Goal: Ask a question

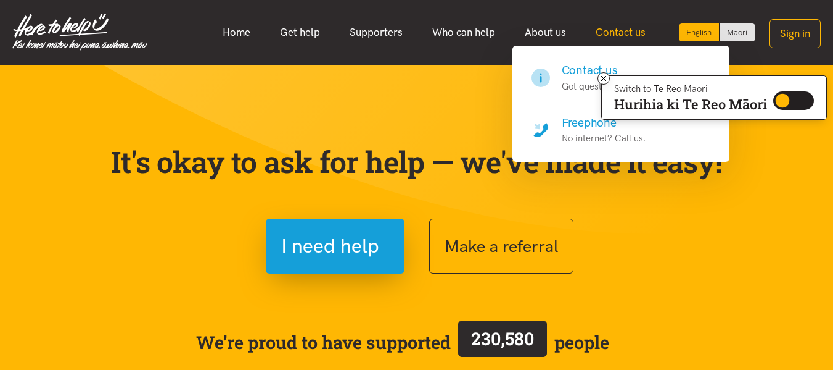
click at [608, 35] on link "Contact us" at bounding box center [621, 32] width 80 height 27
click at [605, 33] on link "Contact us" at bounding box center [621, 32] width 80 height 27
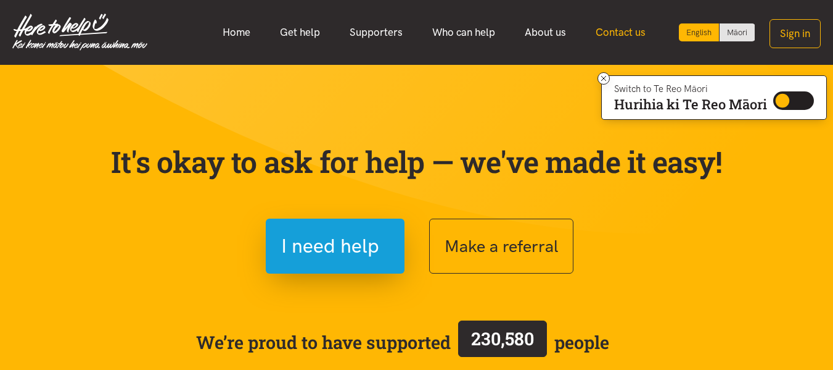
click at [605, 33] on link "Contact us" at bounding box center [621, 32] width 80 height 27
click at [610, 30] on link "Contact us" at bounding box center [621, 32] width 80 height 27
click at [318, 31] on link "Get help" at bounding box center [300, 32] width 70 height 27
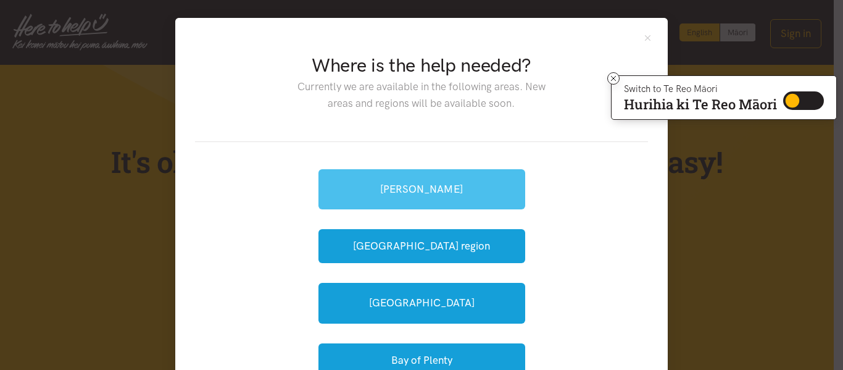
click at [445, 190] on link "[PERSON_NAME]" at bounding box center [421, 189] width 207 height 40
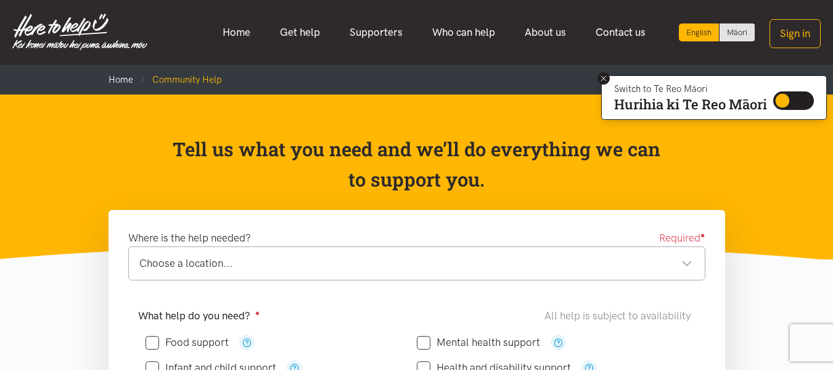
click at [603, 80] on icon at bounding box center [604, 78] width 9 height 9
